Goal: Browse casually

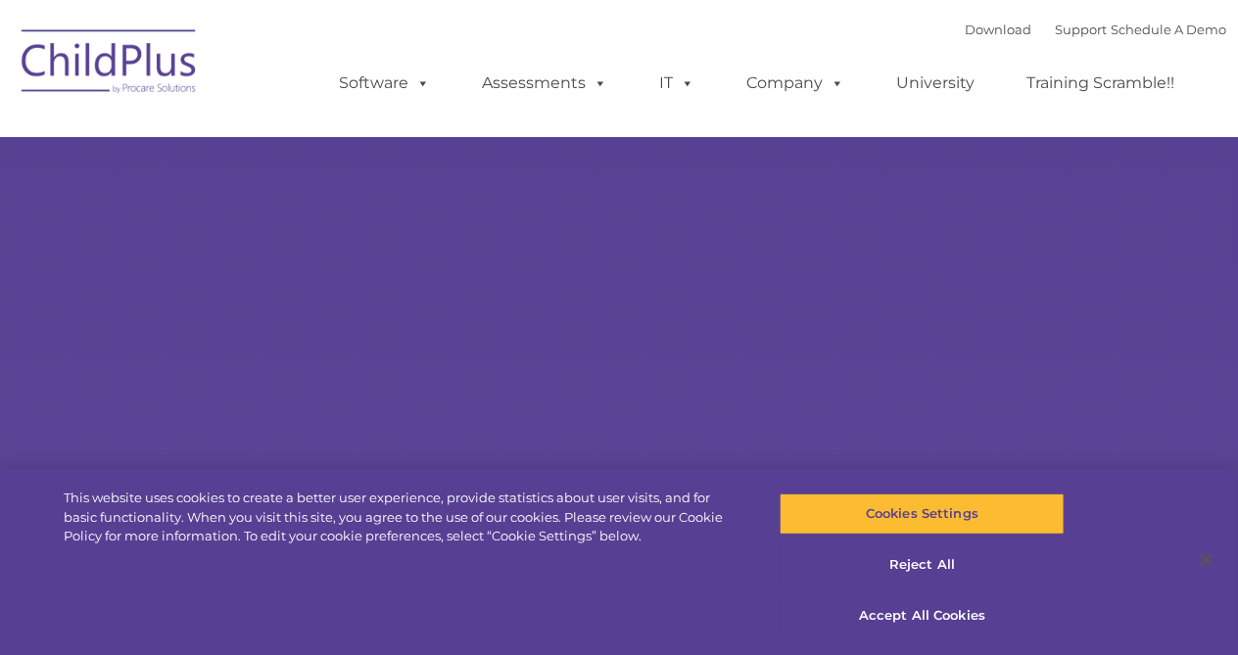
select select "MEDIUM"
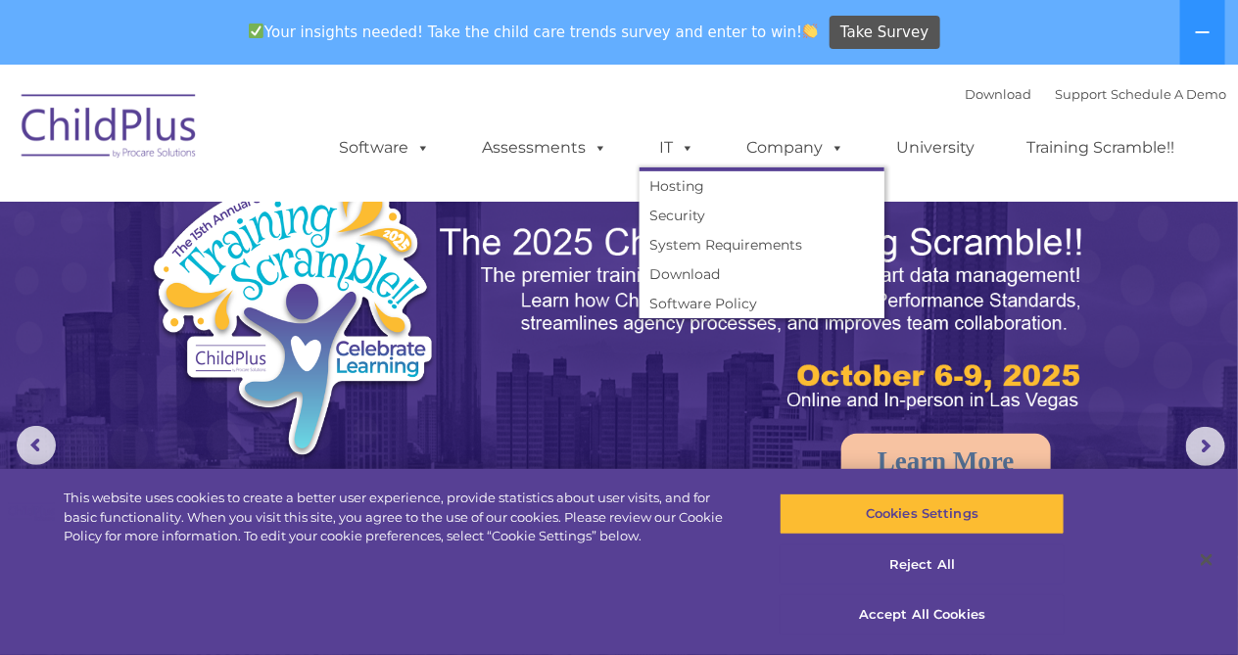
select select "MEDIUM"
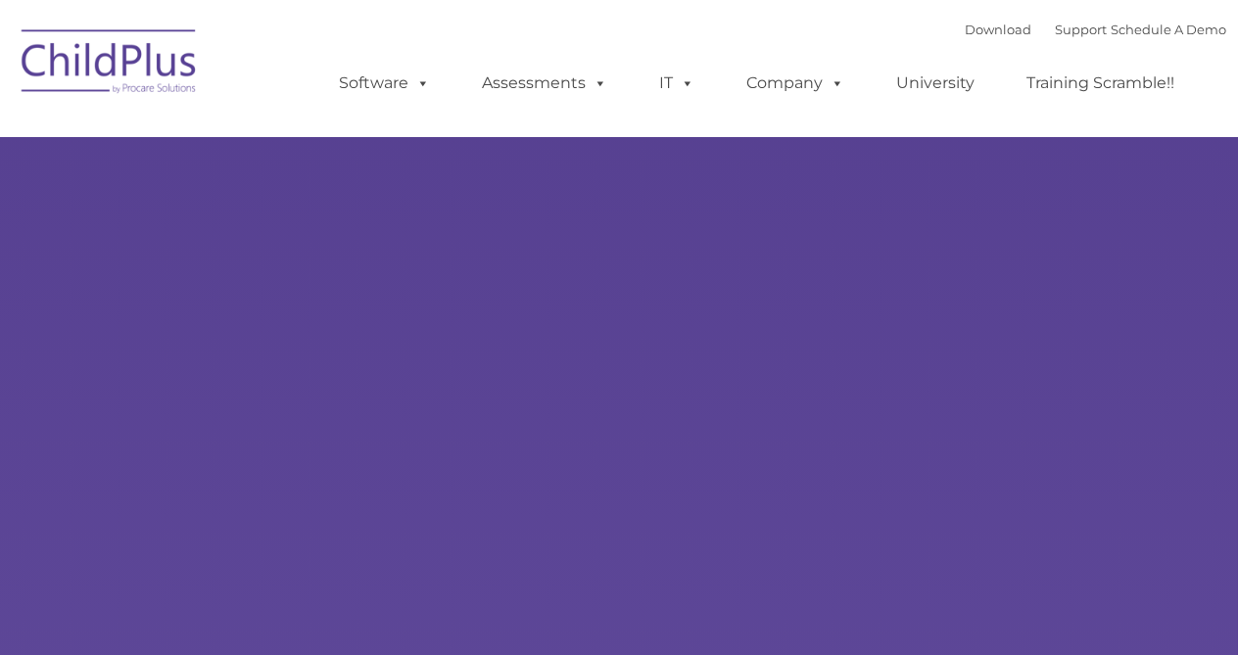
select select "MEDIUM"
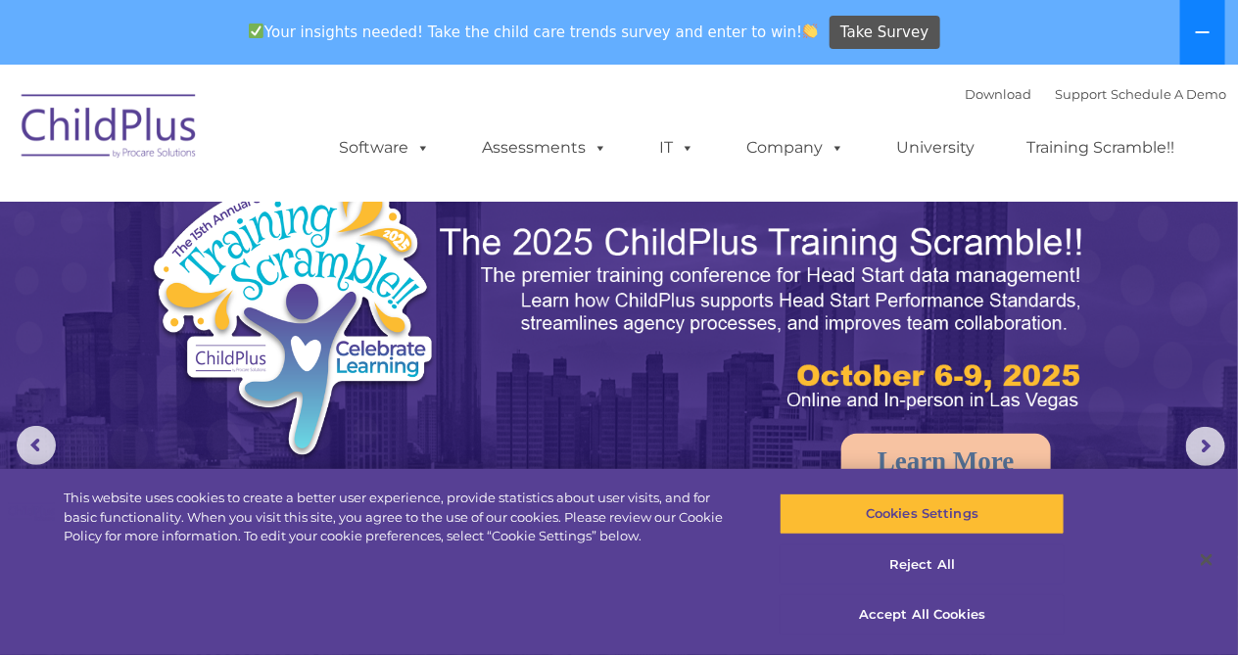
click at [1205, 24] on icon at bounding box center [1203, 32] width 16 height 16
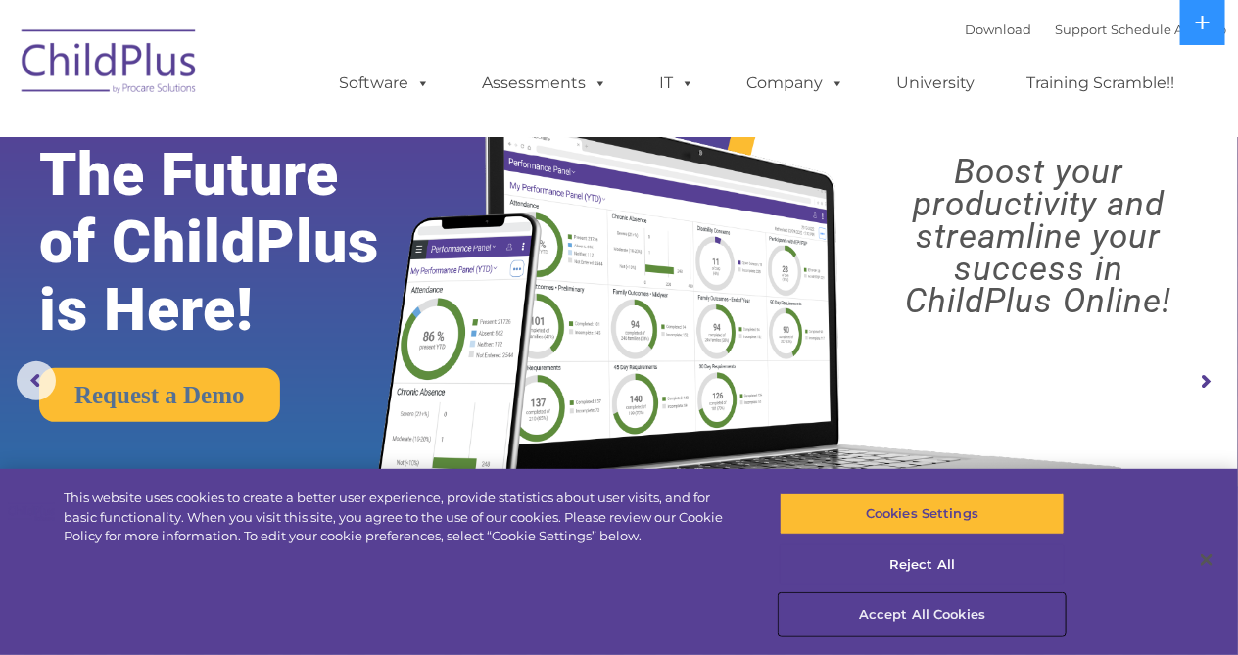
click at [893, 604] on button "Accept All Cookies" at bounding box center [922, 615] width 285 height 41
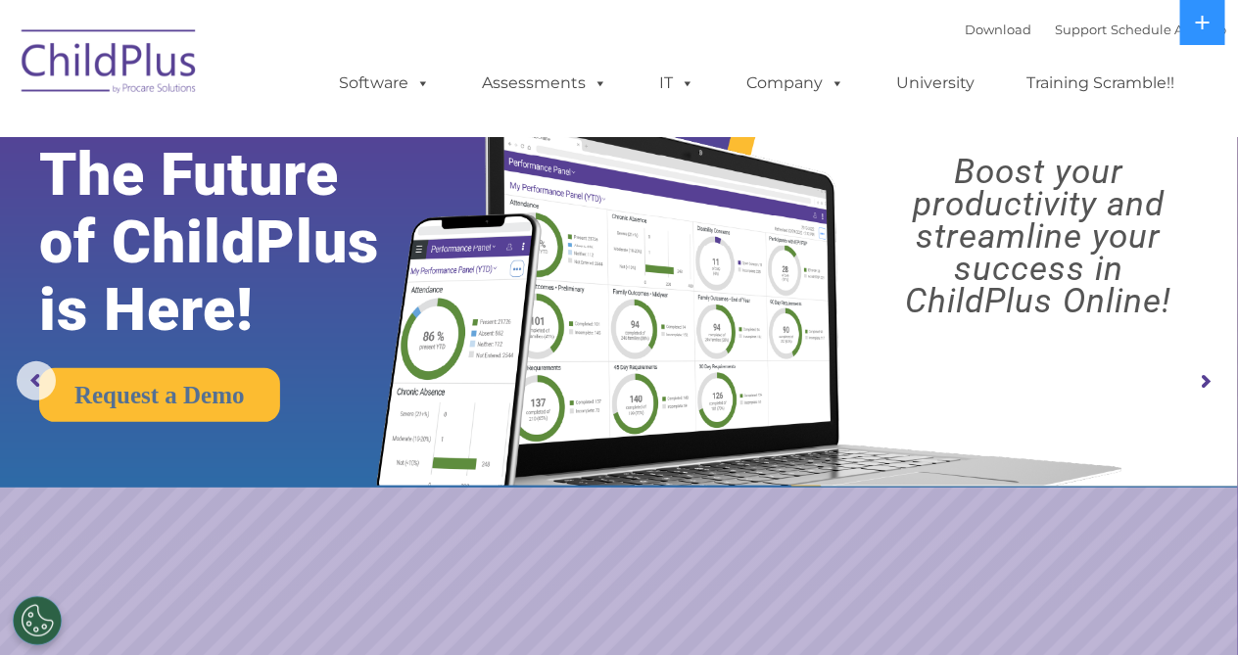
click at [1204, 380] on rs-arrow at bounding box center [1205, 381] width 39 height 39
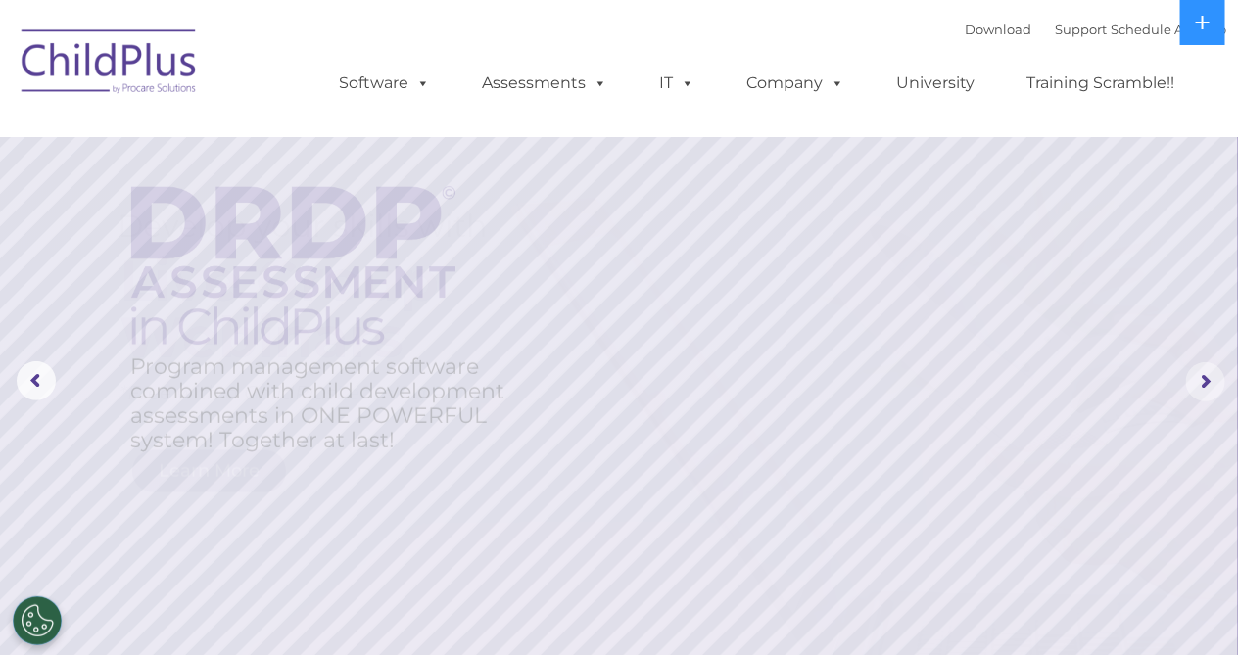
click at [1204, 380] on rs-arrow at bounding box center [1205, 381] width 39 height 39
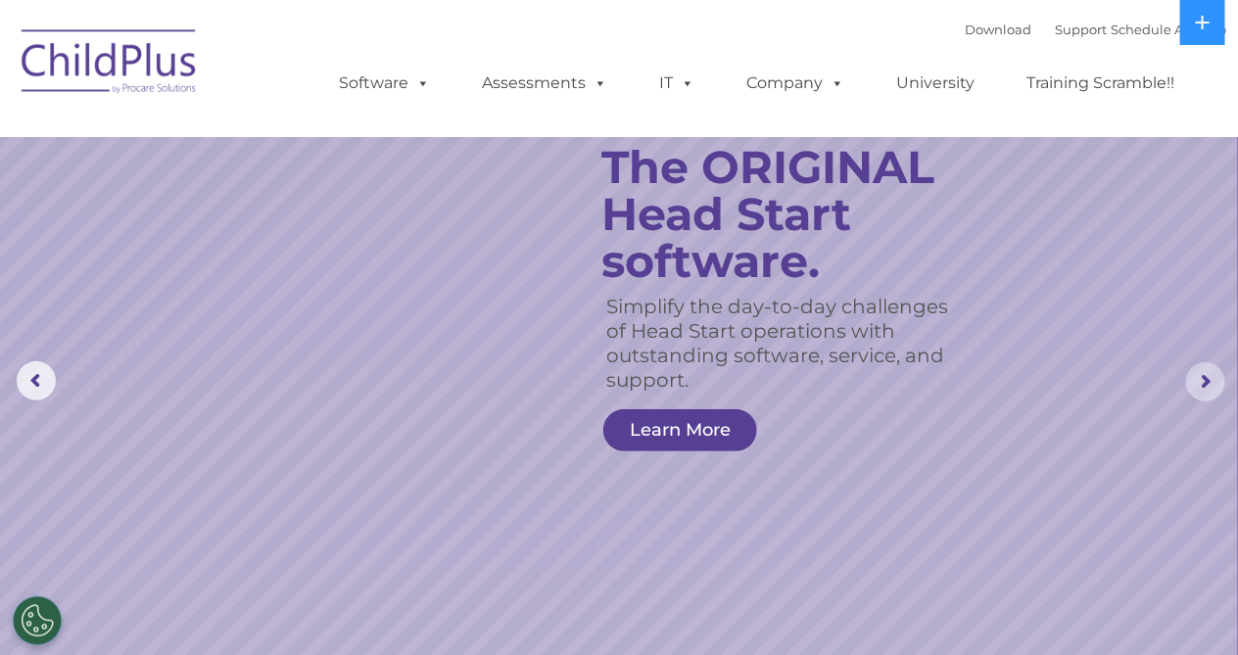
click at [1204, 385] on rs-arrow at bounding box center [1205, 381] width 39 height 39
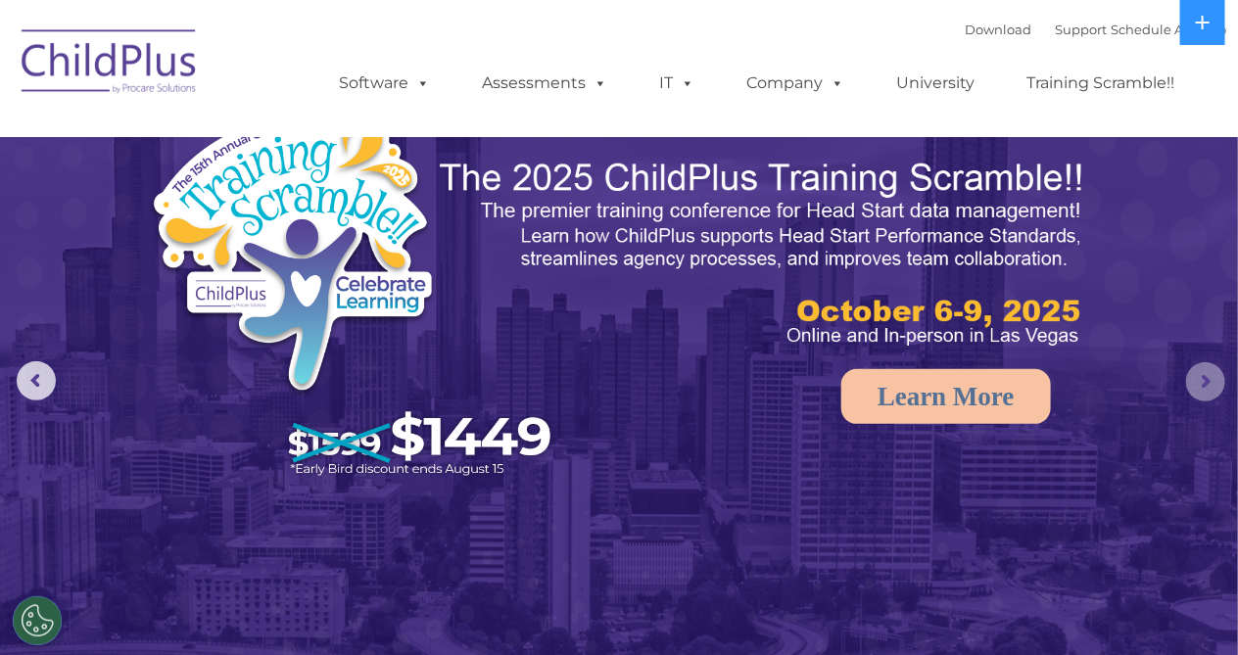
click at [1204, 385] on rs-arrow at bounding box center [1205, 381] width 39 height 39
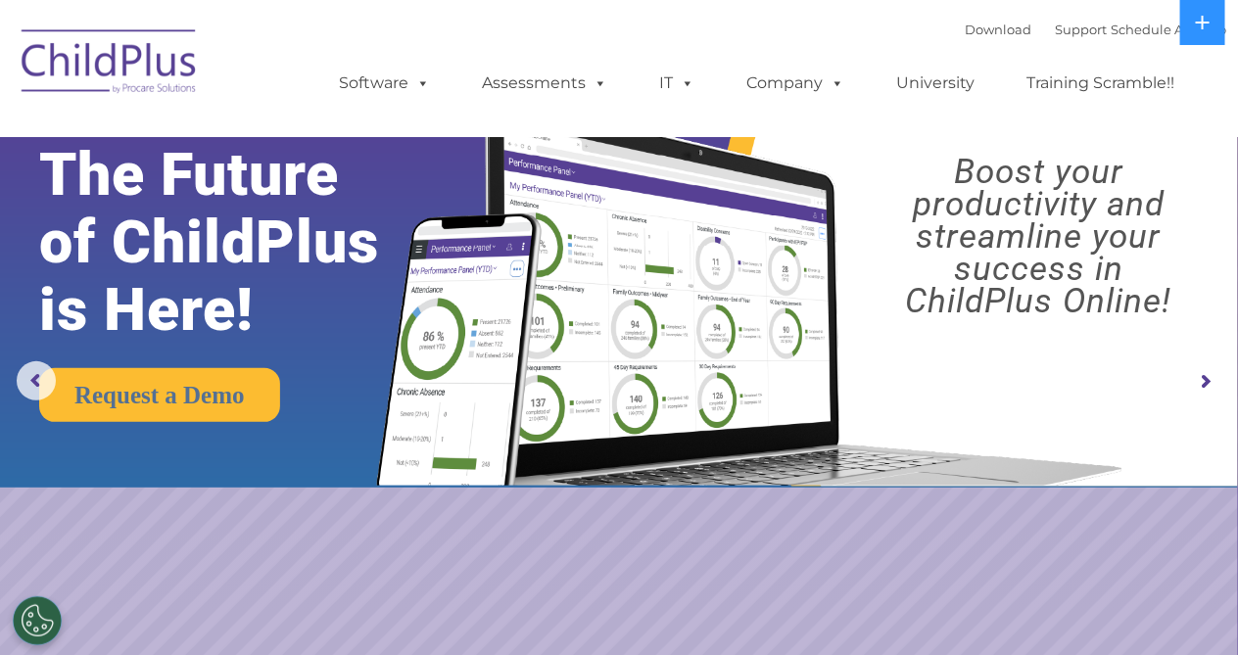
click at [1204, 385] on rs-arrow at bounding box center [1205, 381] width 39 height 39
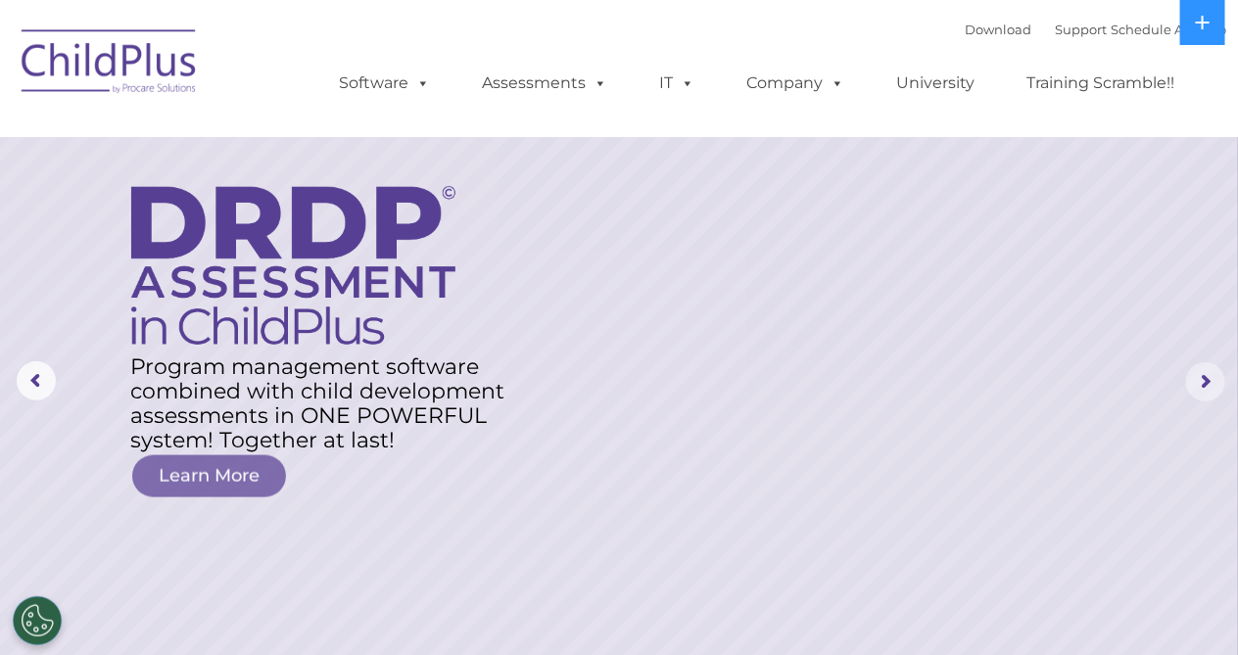
click at [1204, 385] on rs-arrow at bounding box center [1205, 381] width 39 height 39
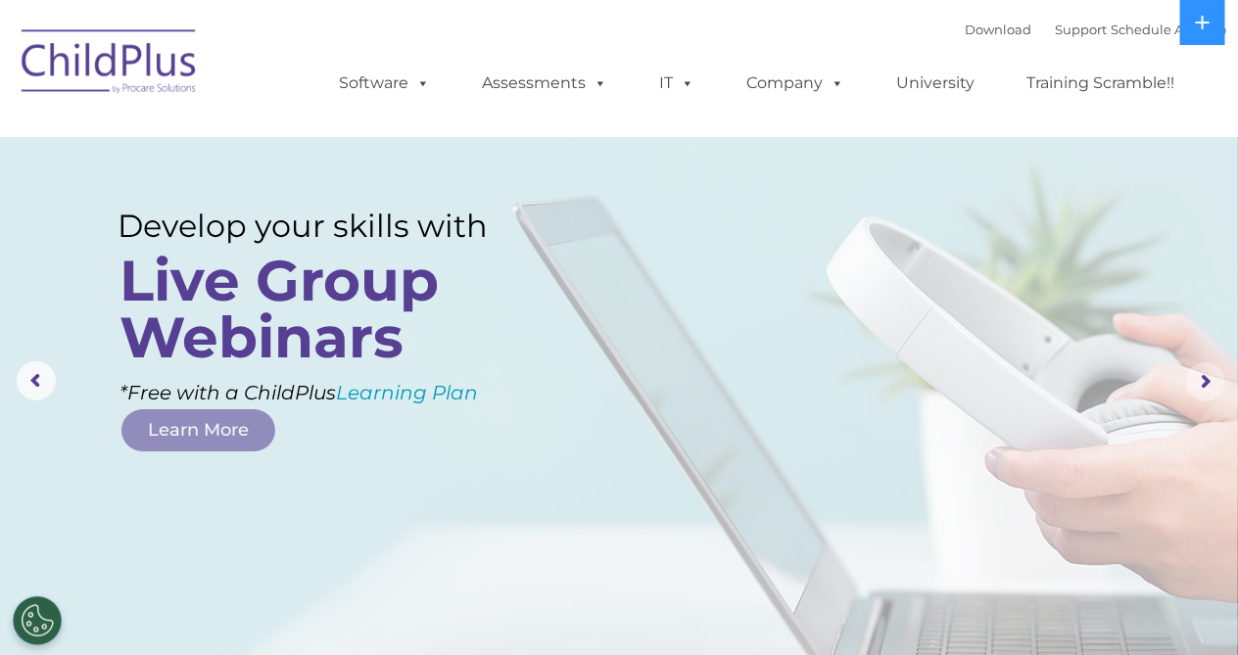
click at [1204, 385] on rs-arrow at bounding box center [1205, 381] width 39 height 39
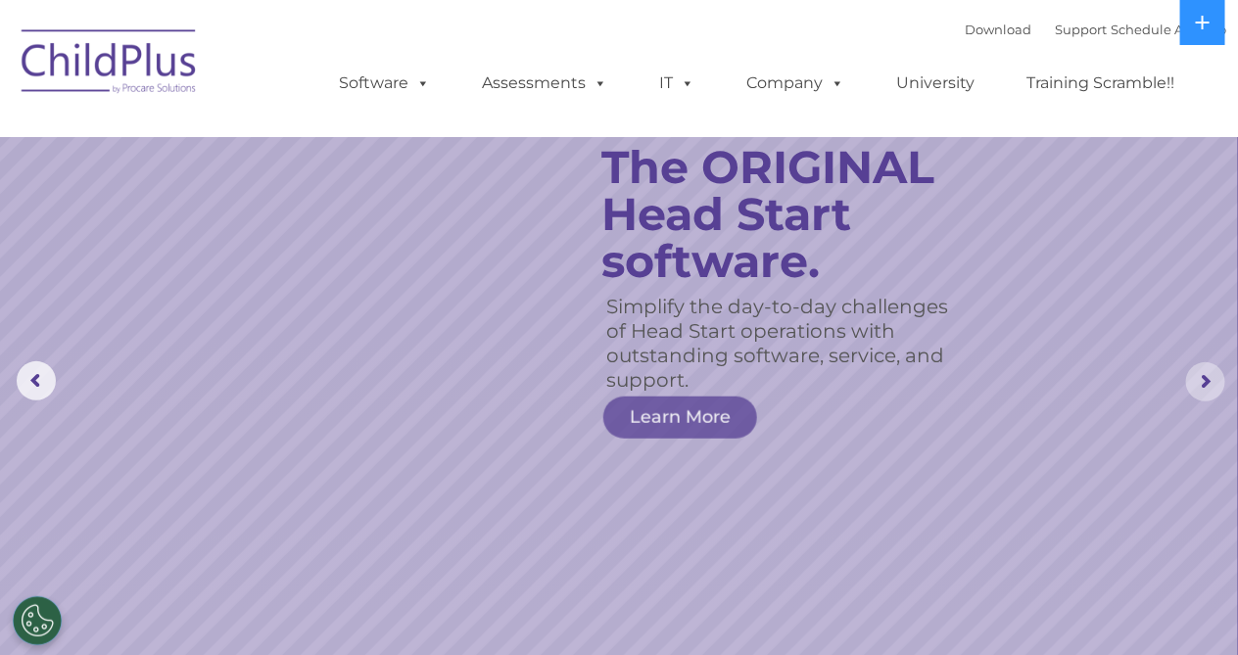
click at [1204, 385] on rs-arrow at bounding box center [1205, 381] width 39 height 39
